Goal: Task Accomplishment & Management: Manage account settings

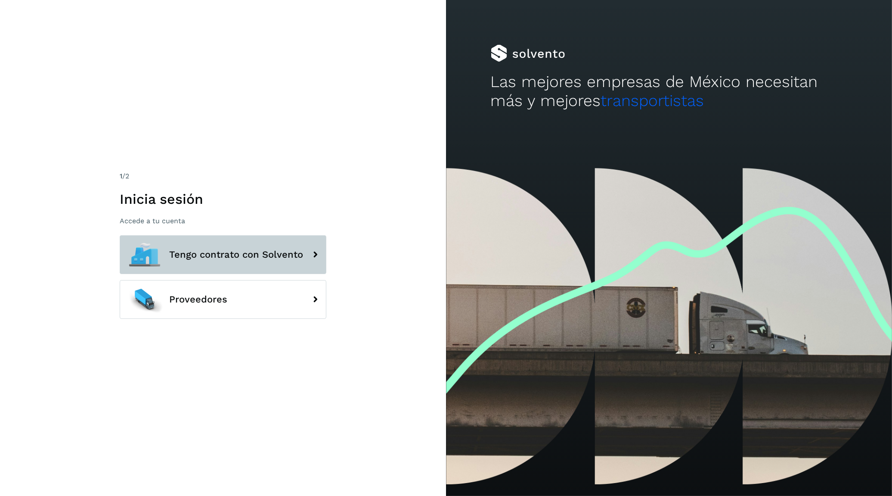
click at [227, 265] on button "Tengo contrato con Solvento" at bounding box center [223, 254] width 207 height 39
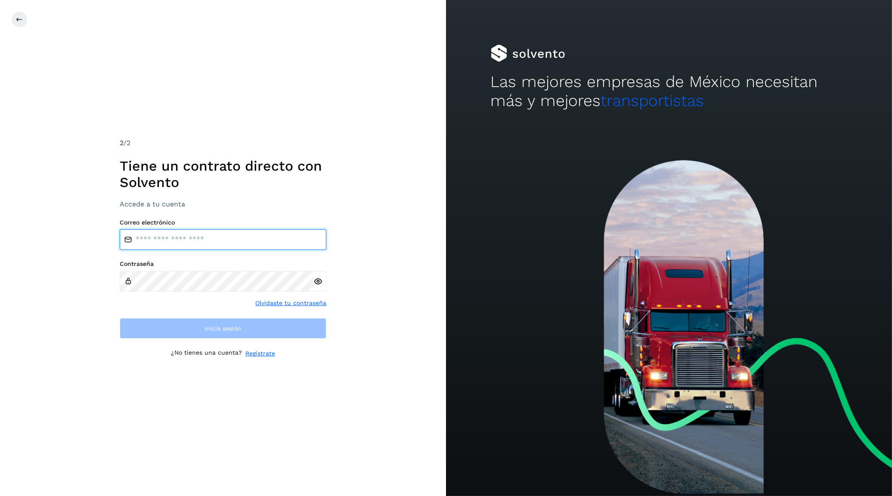
click at [218, 240] on input "email" at bounding box center [223, 239] width 207 height 21
type input "**********"
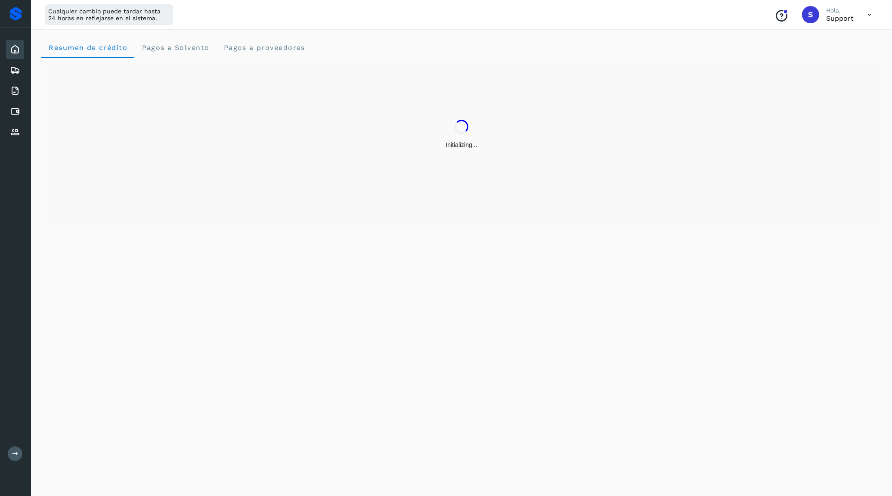
click at [17, 456] on button at bounding box center [15, 453] width 15 height 15
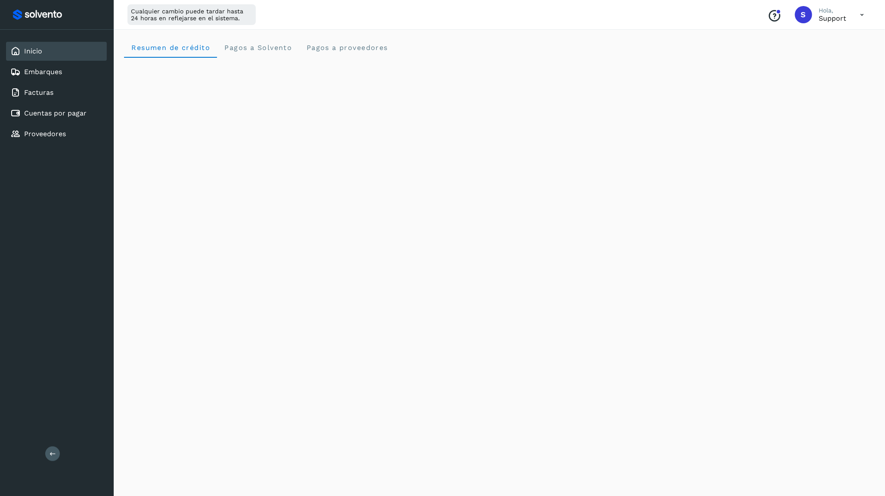
click at [862, 15] on icon at bounding box center [862, 15] width 18 height 18
click at [830, 57] on div "Cerrar sesión" at bounding box center [819, 55] width 102 height 16
